Goal: Information Seeking & Learning: Learn about a topic

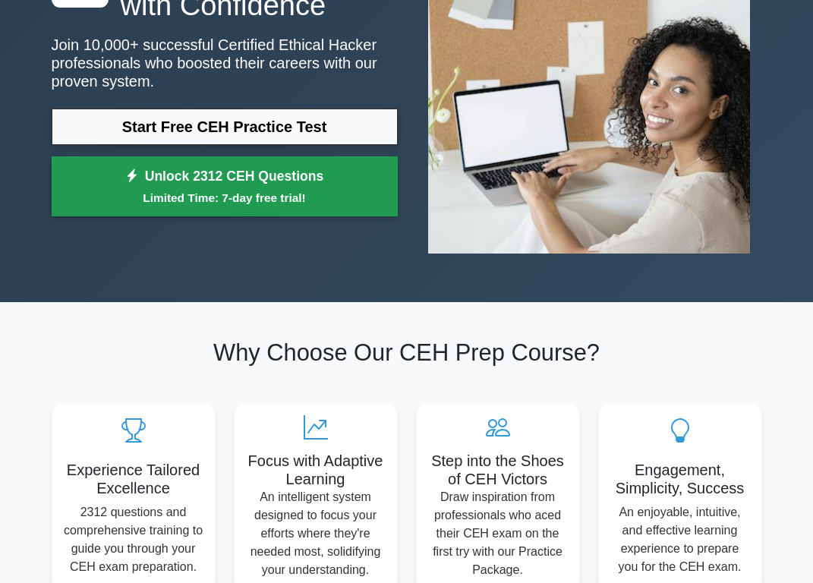
scroll to position [173, 0]
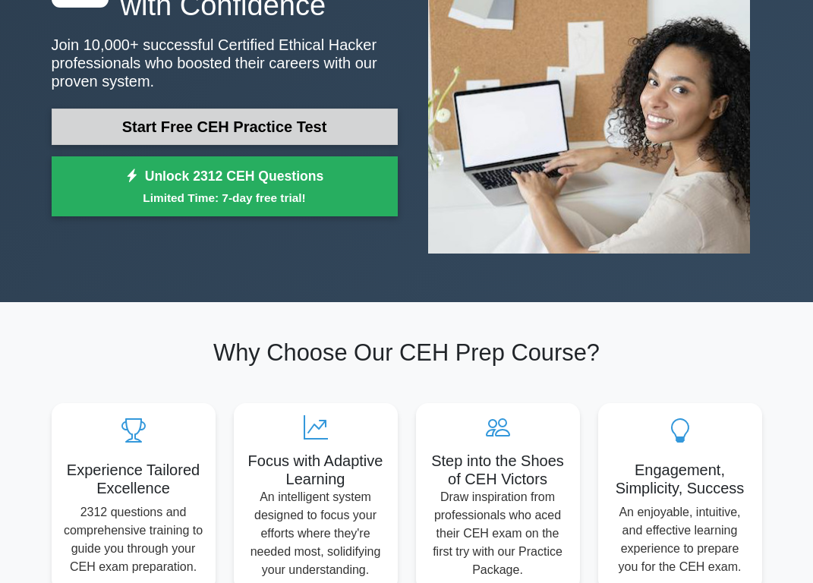
click at [232, 142] on link "Start Free CEH Practice Test" at bounding box center [225, 127] width 346 height 36
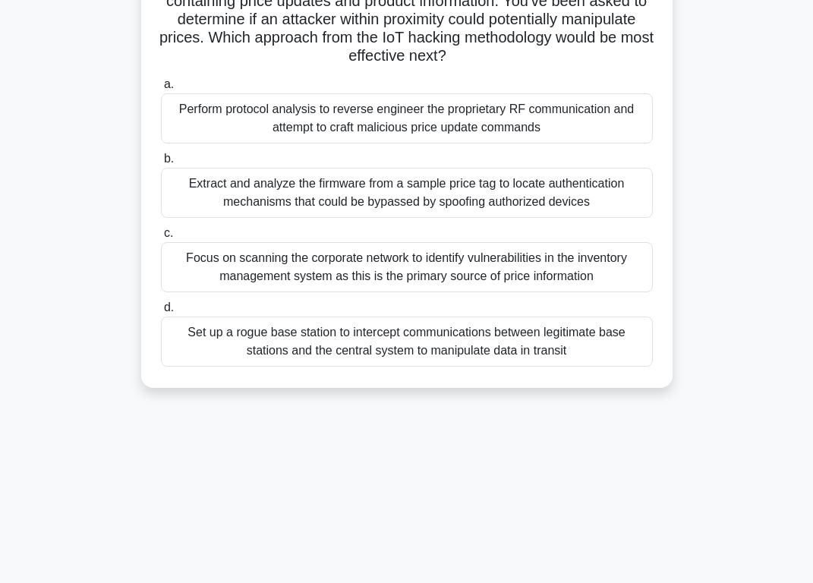
scroll to position [237, 0]
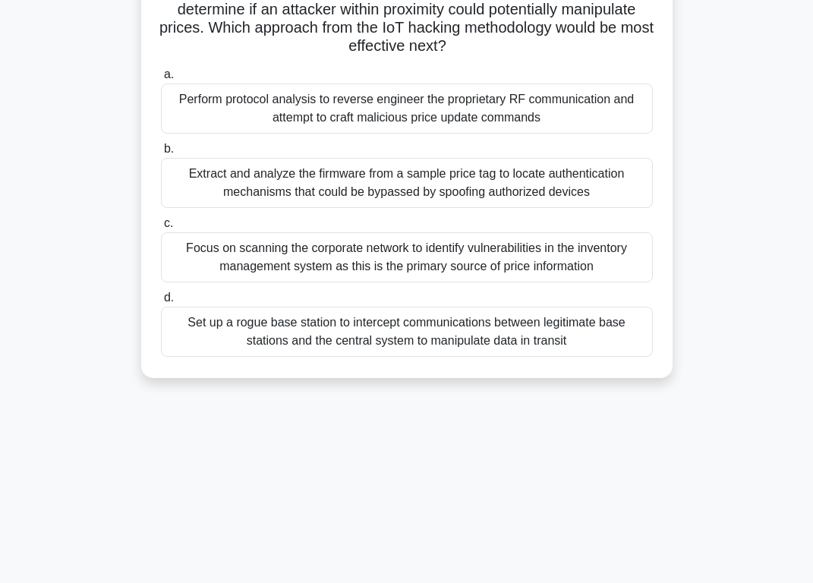
click at [483, 282] on div "Focus on scanning the corporate network to identify vulnerabilities in the inve…" at bounding box center [407, 257] width 492 height 50
click at [161, 228] on input "c. Focus on scanning the corporate network to identify vulnerabilities in the i…" at bounding box center [161, 224] width 0 height 10
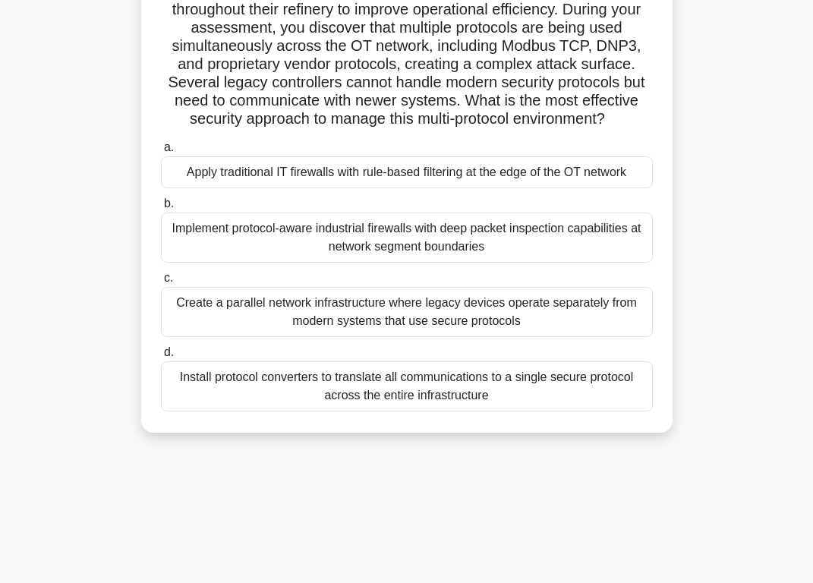
scroll to position [173, 0]
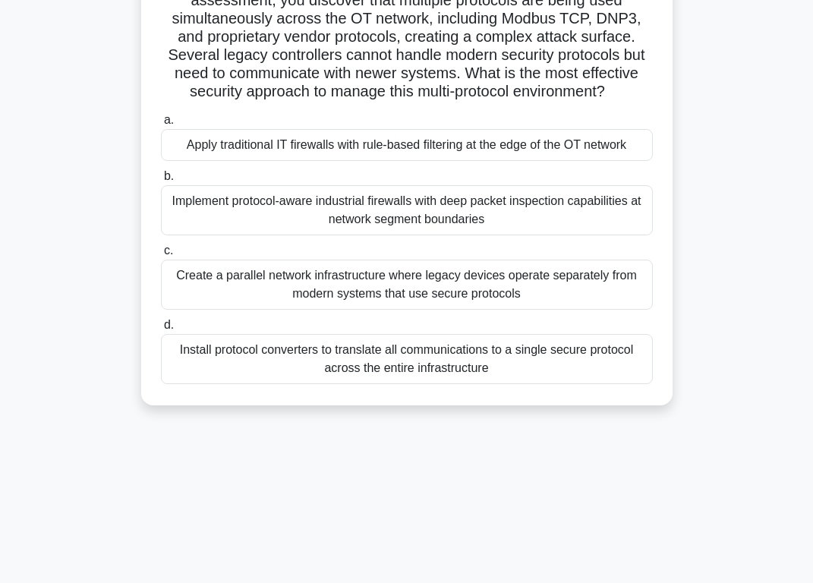
click at [510, 310] on div "Create a parallel network infrastructure where legacy devices operate separatel…" at bounding box center [407, 285] width 492 height 50
click at [161, 256] on input "c. Create a parallel network infrastructure where legacy devices operate separa…" at bounding box center [161, 251] width 0 height 10
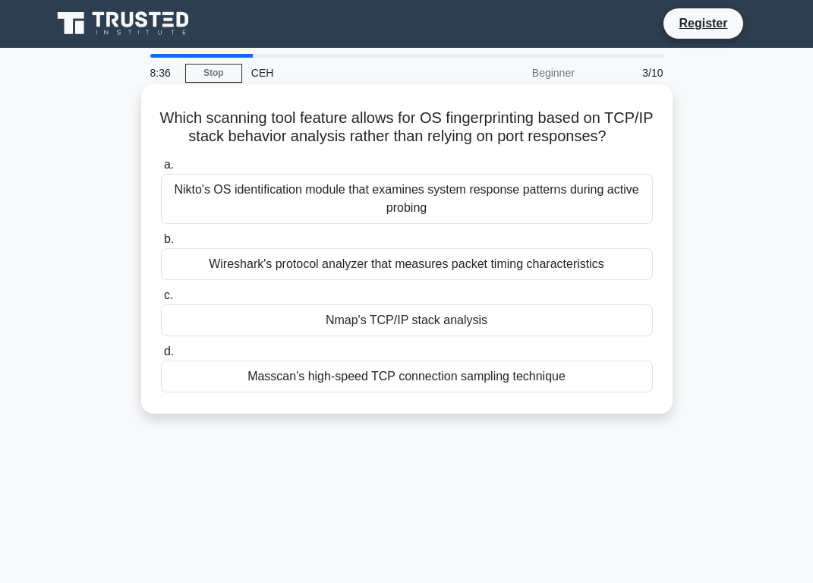
scroll to position [0, 0]
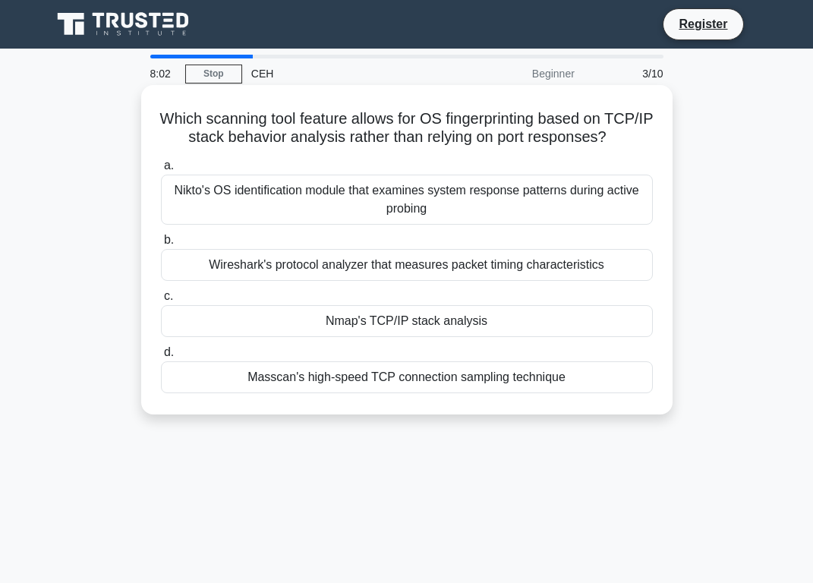
click at [298, 225] on div "Nikto's OS identification module that examines system response patterns during …" at bounding box center [407, 200] width 492 height 50
click at [161, 171] on input "a. Nikto's OS identification module that examines system response patterns duri…" at bounding box center [161, 166] width 0 height 10
